Goal: Task Accomplishment & Management: Manage account settings

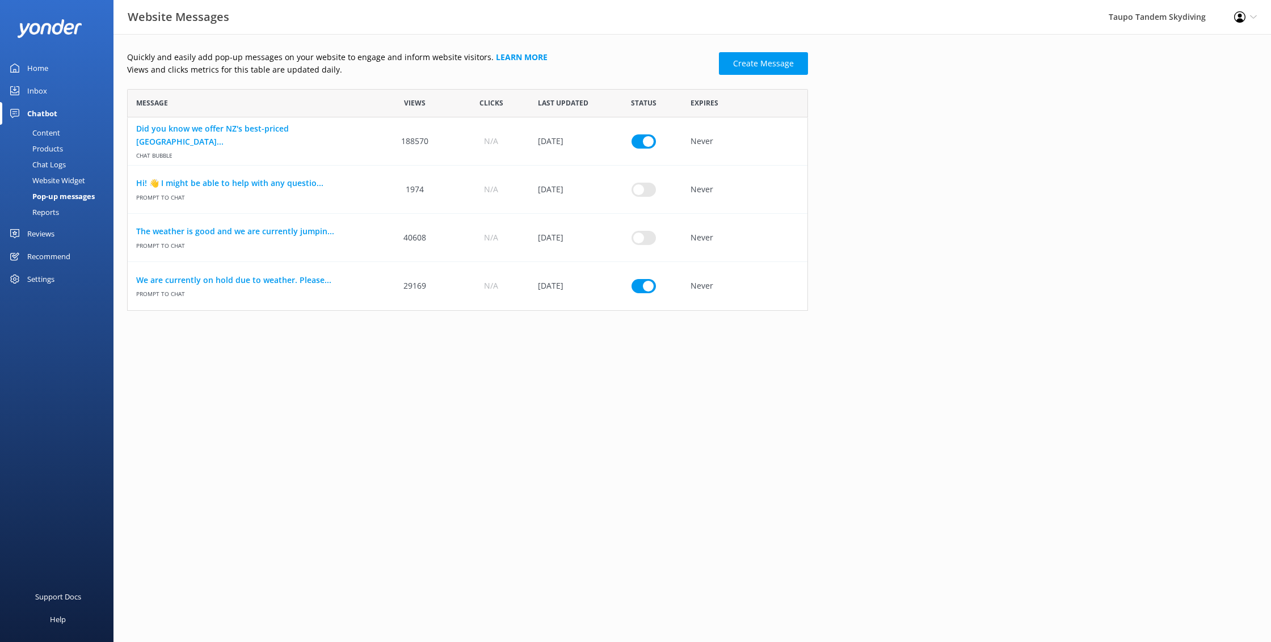
scroll to position [222, 681]
drag, startPoint x: 641, startPoint y: 283, endPoint x: 684, endPoint y: 271, distance: 44.9
click at [641, 283] on input "row" at bounding box center [643, 286] width 24 height 14
checkbox input "false"
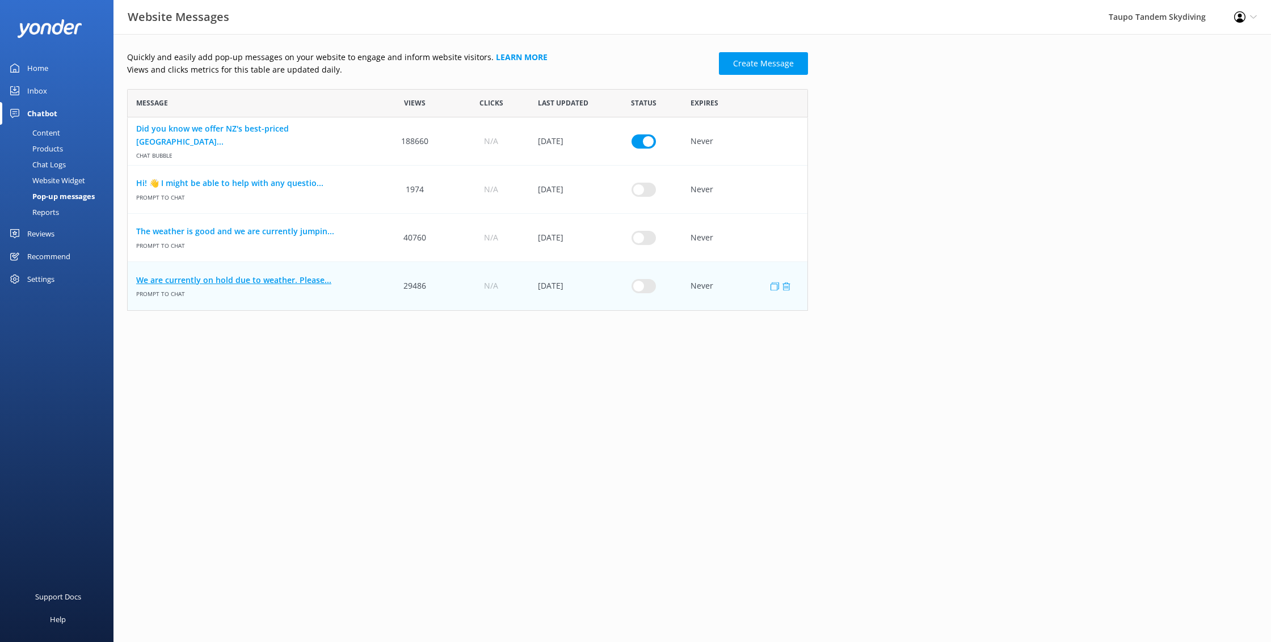
click at [271, 283] on link "We are currently on hold due to weather. Please..." at bounding box center [252, 280] width 232 height 12
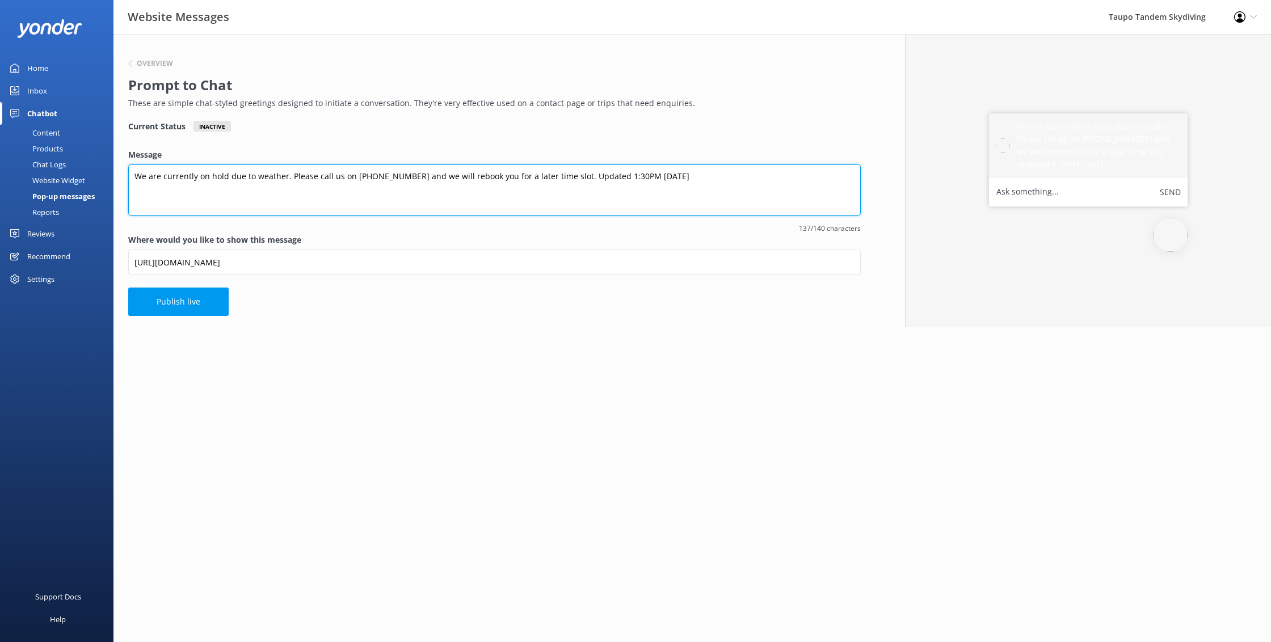
click at [602, 176] on textarea "We are currently on hold due to weather. Please call us on [PHONE_NUMBER] and w…" at bounding box center [494, 190] width 732 height 51
type textarea "We are currently on hold due to weather. Please call us on [PHONE_NUMBER] and w…"
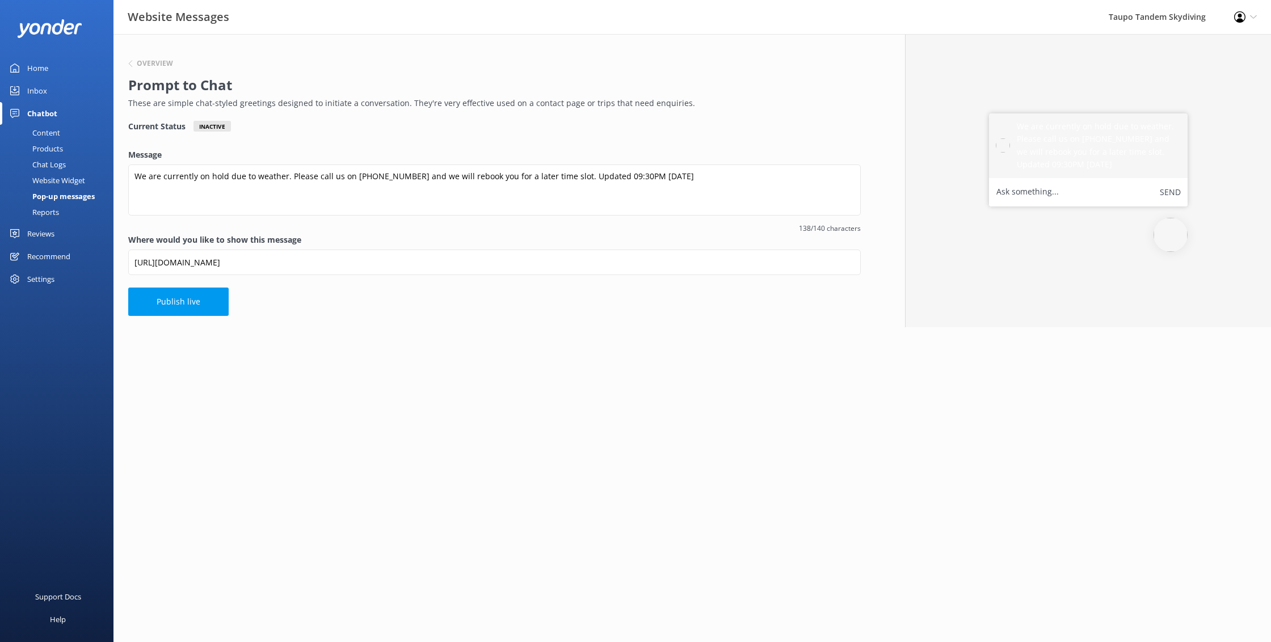
click at [189, 301] on button "Publish live" at bounding box center [178, 302] width 100 height 28
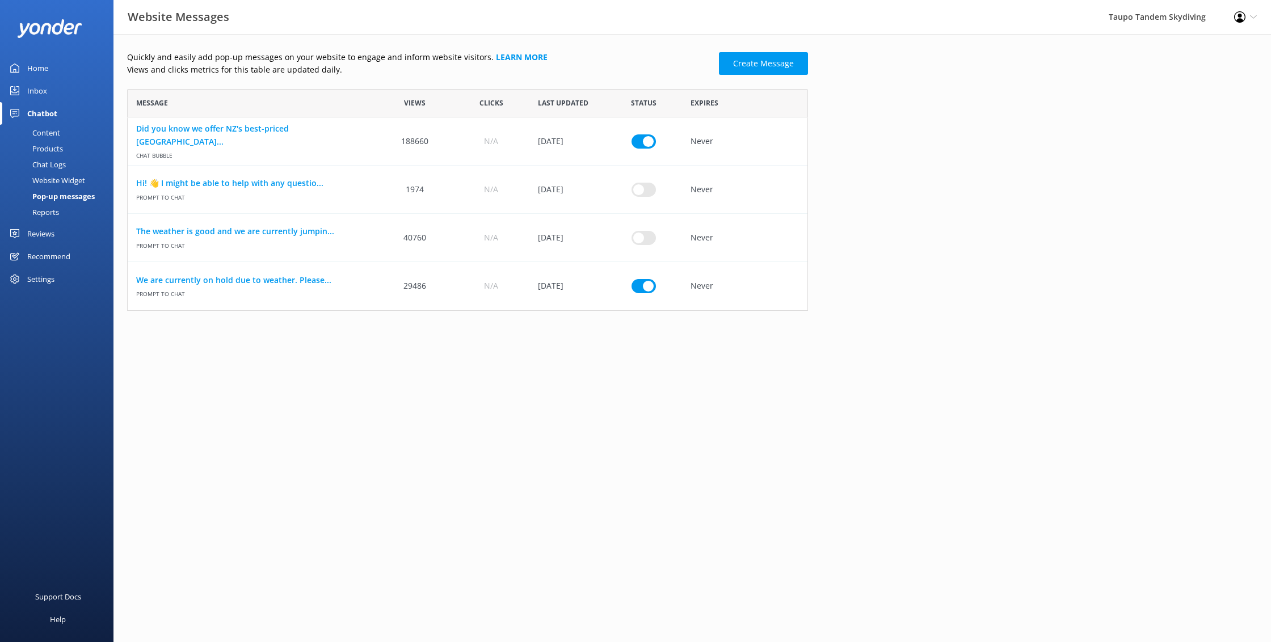
scroll to position [222, 681]
